Goal: Navigation & Orientation: Find specific page/section

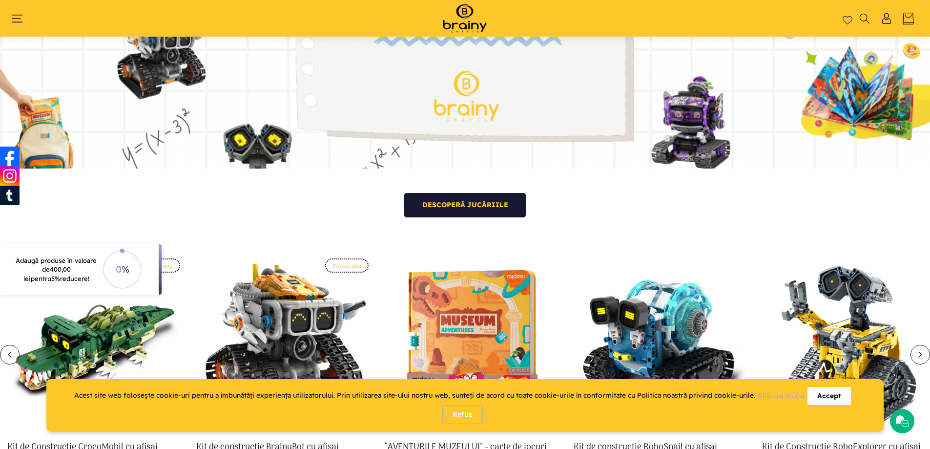
scroll to position [211, 0]
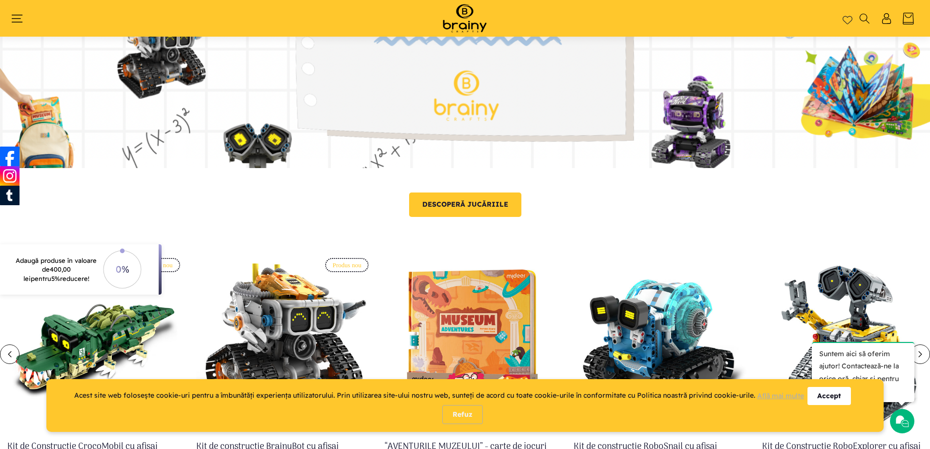
click at [465, 208] on link "Descoperă jucăriile" at bounding box center [465, 204] width 112 height 24
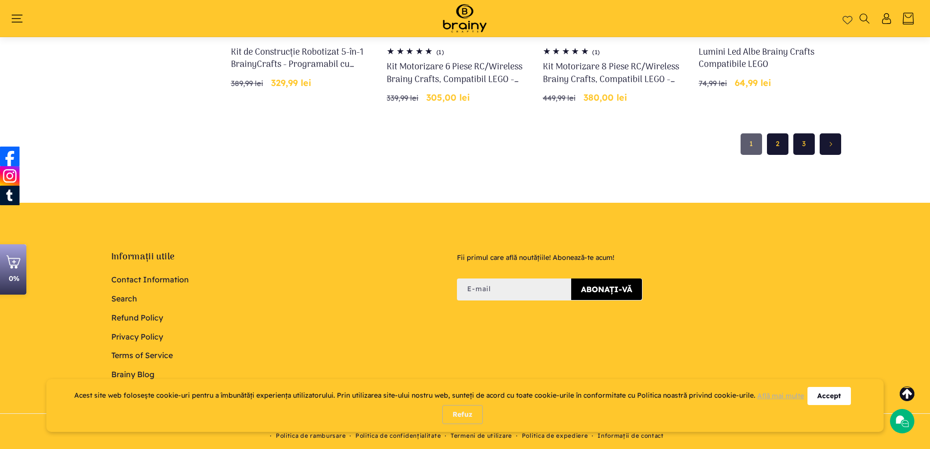
scroll to position [944, 0]
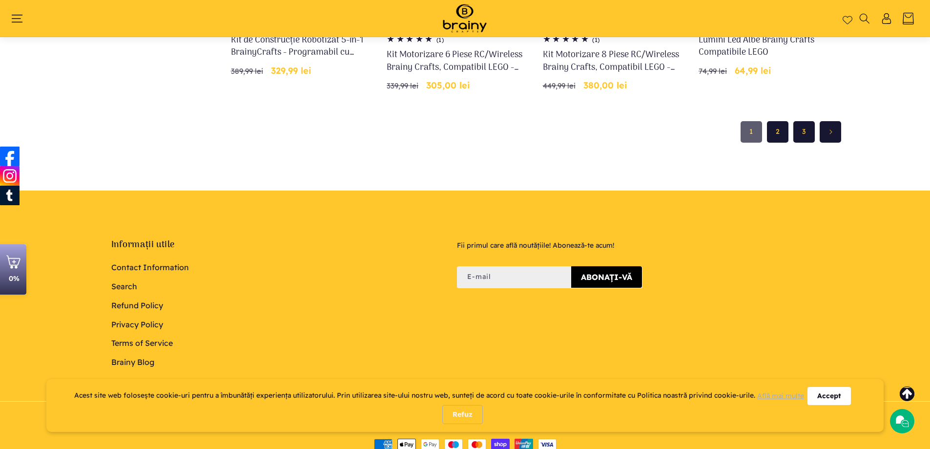
click at [775, 132] on link "2" at bounding box center [777, 131] width 21 height 21
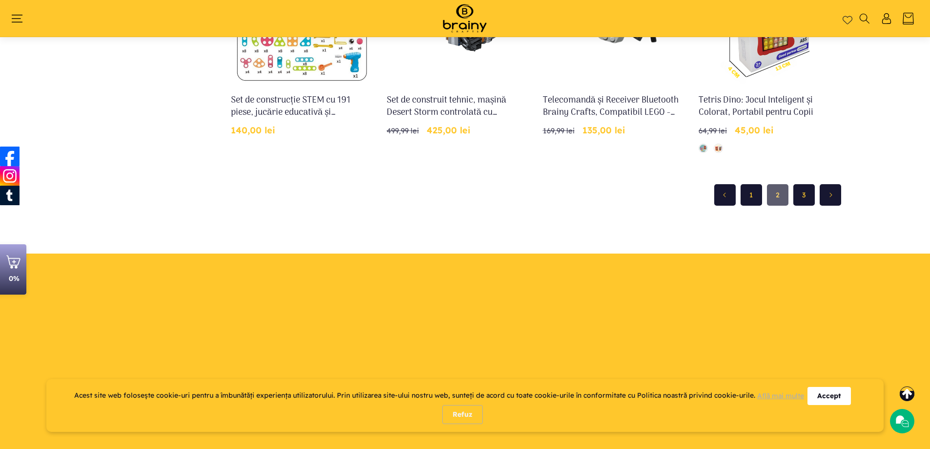
scroll to position [895, 0]
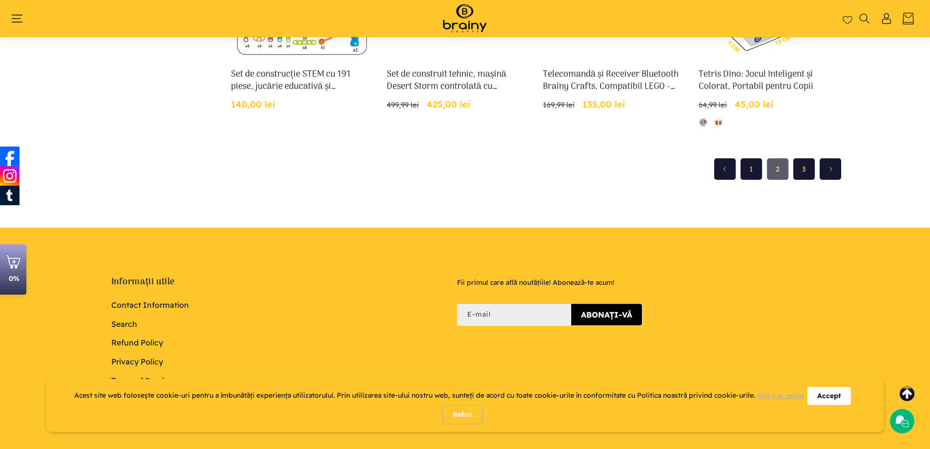
click at [804, 167] on link "3" at bounding box center [803, 168] width 21 height 21
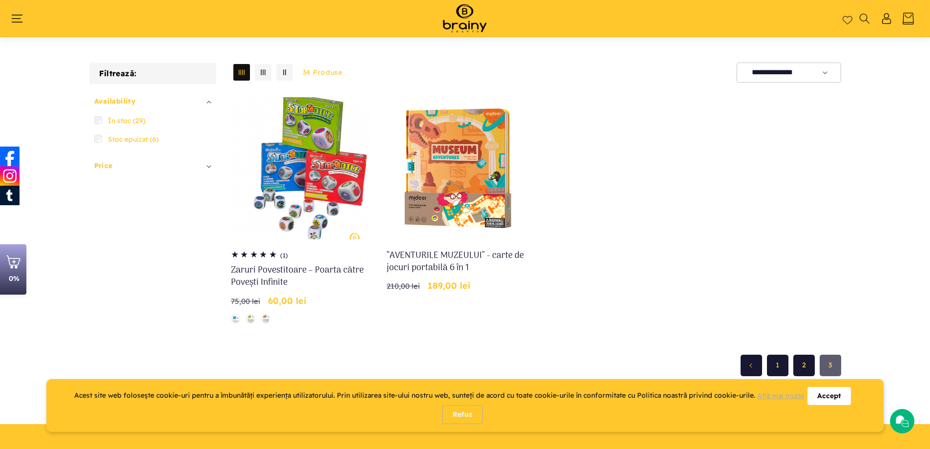
scroll to position [65, 0]
